Goal: Transaction & Acquisition: Purchase product/service

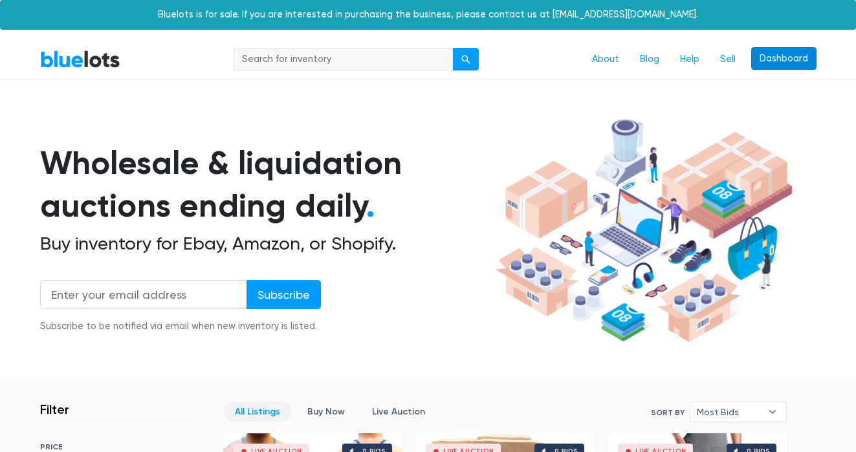
click at [784, 66] on link "Dashboard" at bounding box center [783, 58] width 65 height 23
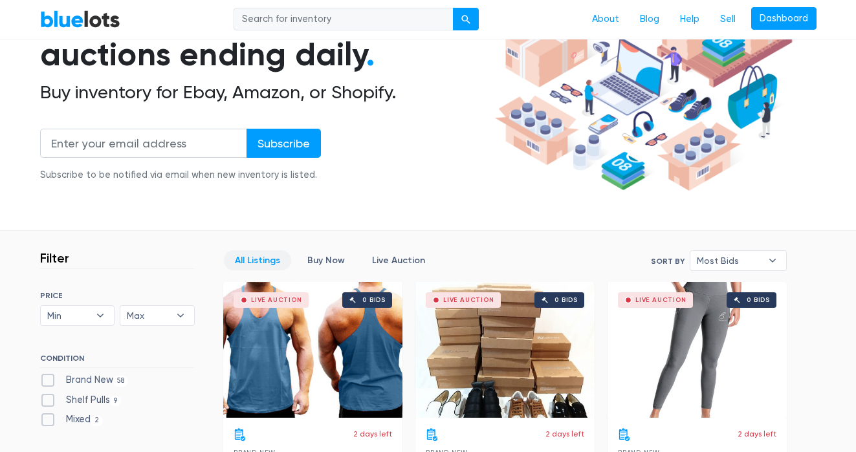
scroll to position [347, 0]
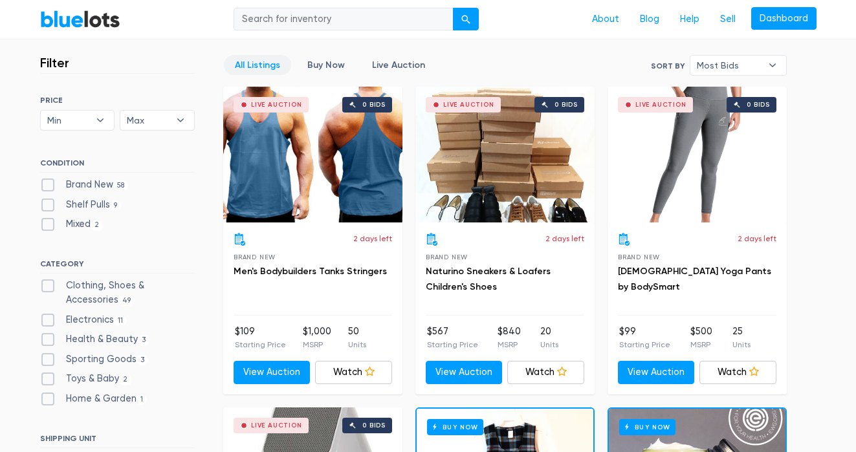
click at [71, 291] on label "Clothing, Shoes & Accessories 49" at bounding box center [117, 293] width 155 height 28
click at [49, 287] on Accessories"] "Clothing, Shoes & Accessories 49" at bounding box center [44, 283] width 8 height 8
checkbox Accessories"] "true"
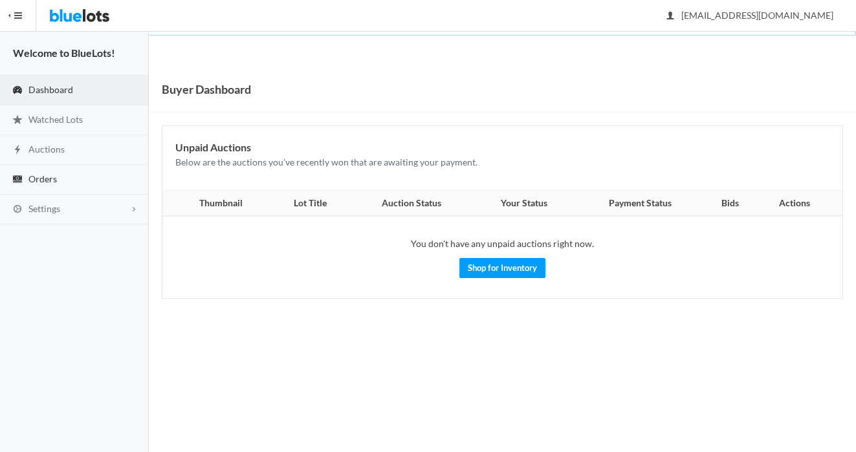
click at [108, 172] on link "Orders" at bounding box center [74, 180] width 149 height 30
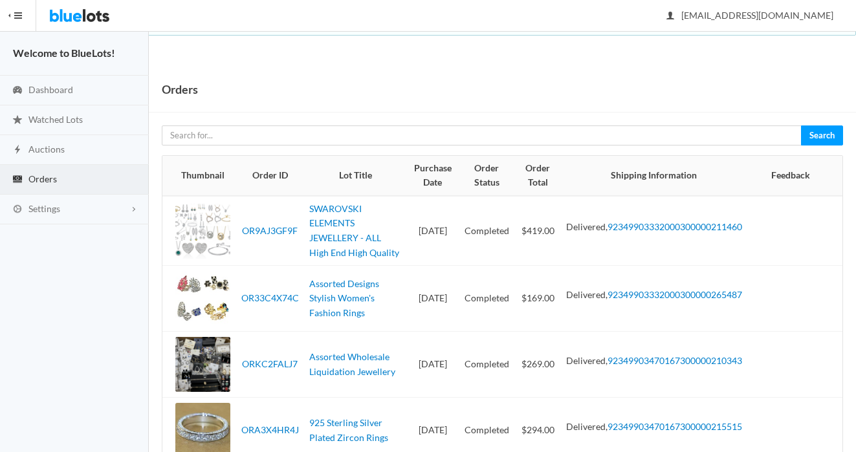
click at [107, 10] on img at bounding box center [79, 15] width 61 height 31
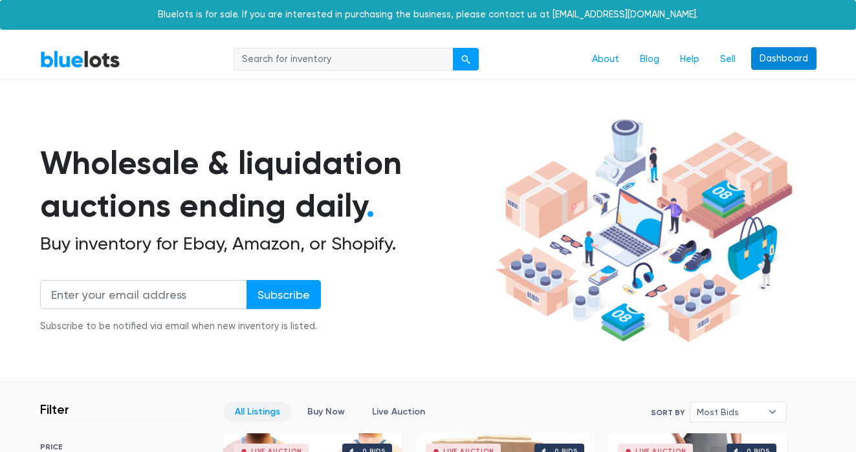
click at [789, 69] on link "Dashboard" at bounding box center [783, 58] width 65 height 23
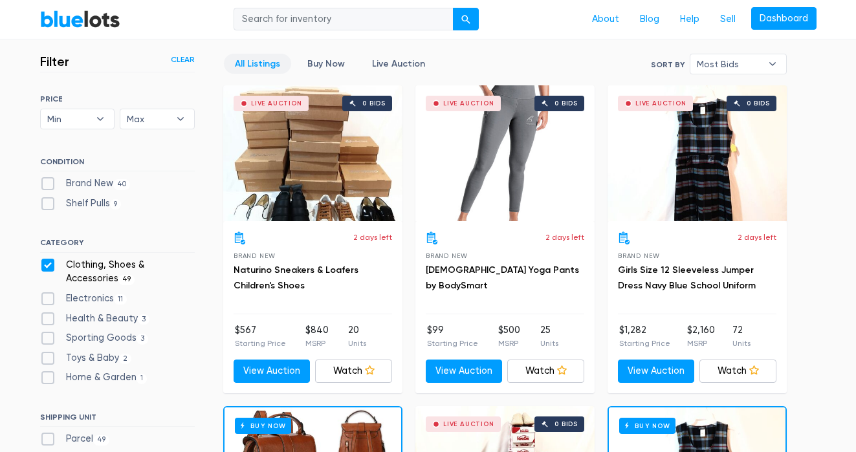
scroll to position [348, 0]
click at [100, 193] on div "Brand New 40" at bounding box center [117, 186] width 155 height 19
click at [102, 183] on label "Brand New 40" at bounding box center [85, 184] width 91 height 14
click at [49, 183] on New"] "Brand New 40" at bounding box center [44, 181] width 8 height 8
checkbox New"] "true"
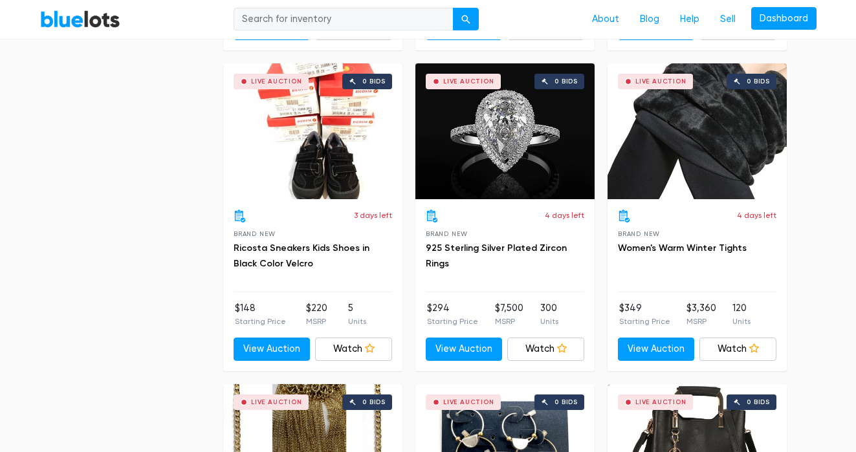
scroll to position [3584, 0]
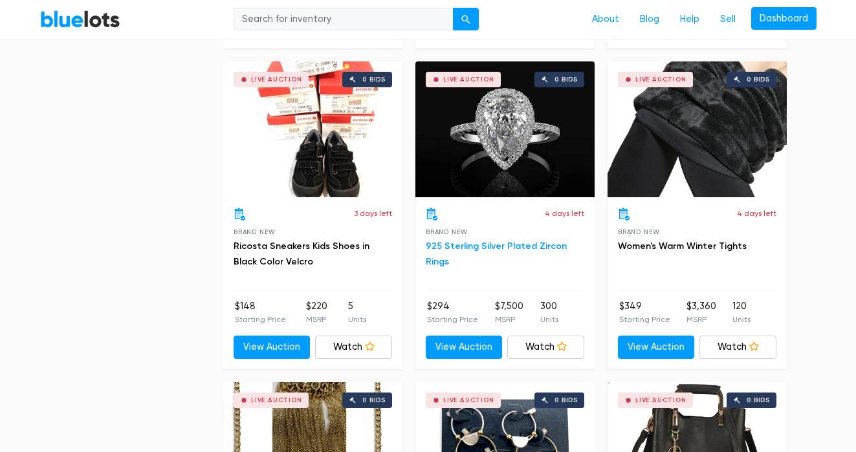
click at [515, 241] on link "925 Sterling Silver Plated Zircon Rings" at bounding box center [496, 254] width 141 height 27
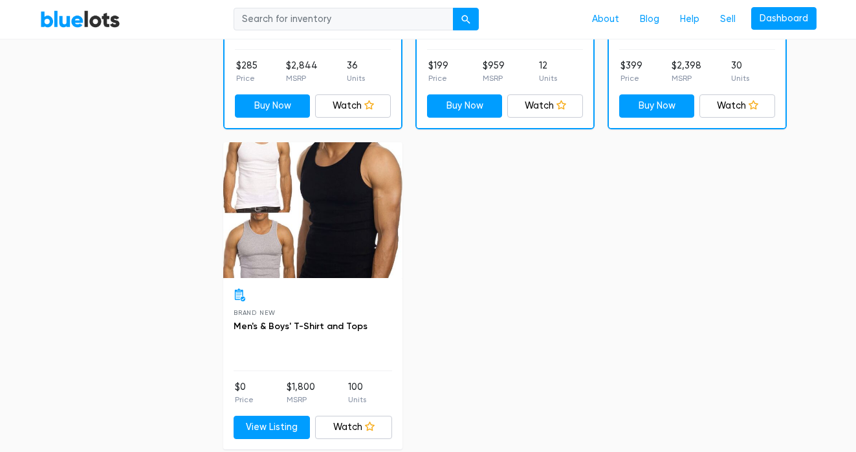
scroll to position [5203, 0]
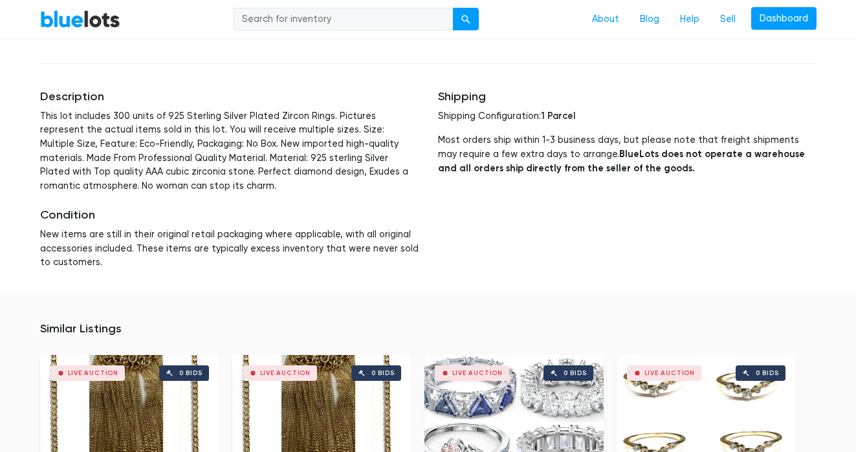
scroll to position [774, 0]
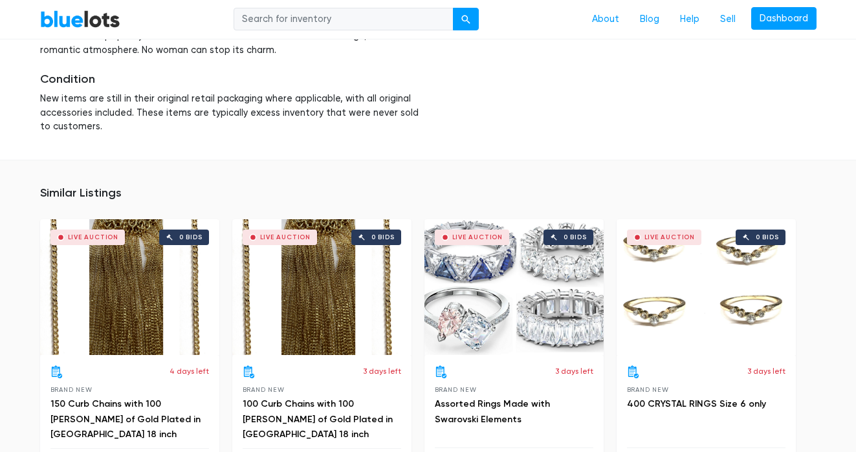
click at [488, 392] on div "3 days left Brand New Assorted Rings Made with Swarovski Elements" at bounding box center [514, 407] width 159 height 83
click at [470, 417] on link "Assorted Rings Made with Swarovski Elements" at bounding box center [492, 412] width 115 height 27
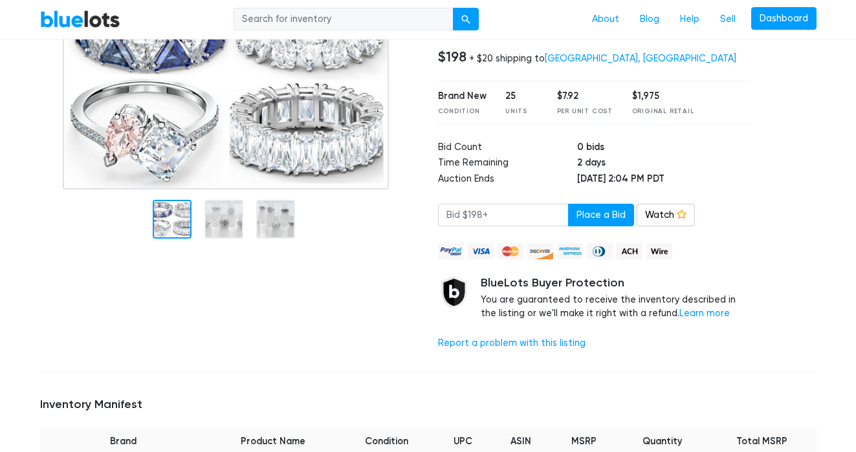
scroll to position [66, 0]
